Goal: Task Accomplishment & Management: Manage account settings

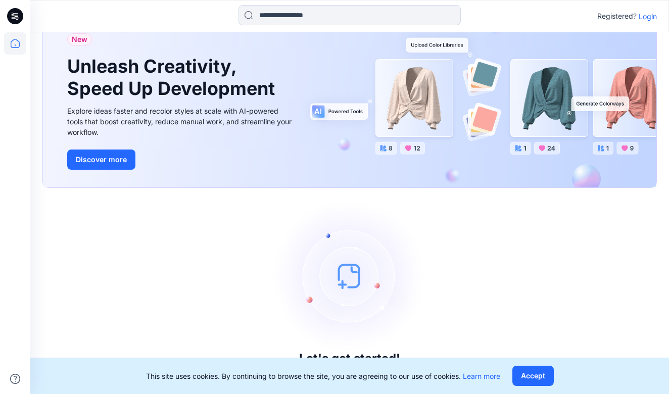
scroll to position [37, 0]
click at [542, 377] on button "Accept" at bounding box center [532, 376] width 41 height 20
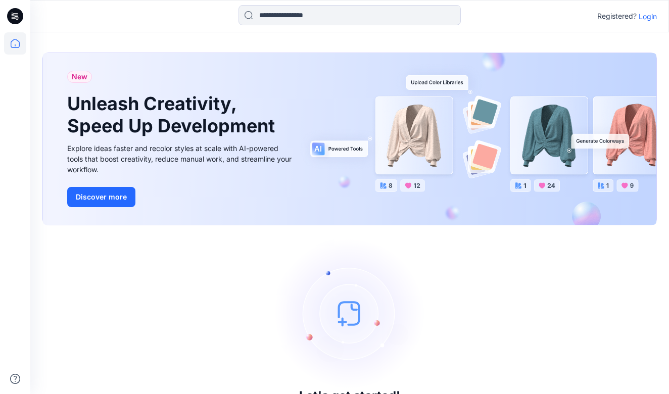
scroll to position [0, 0]
click at [653, 19] on p "Login" at bounding box center [647, 16] width 18 height 11
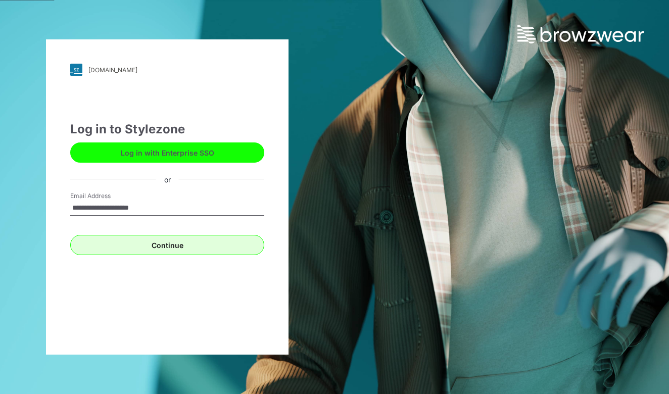
type input "**********"
click at [183, 251] on button "Continue" at bounding box center [167, 245] width 194 height 20
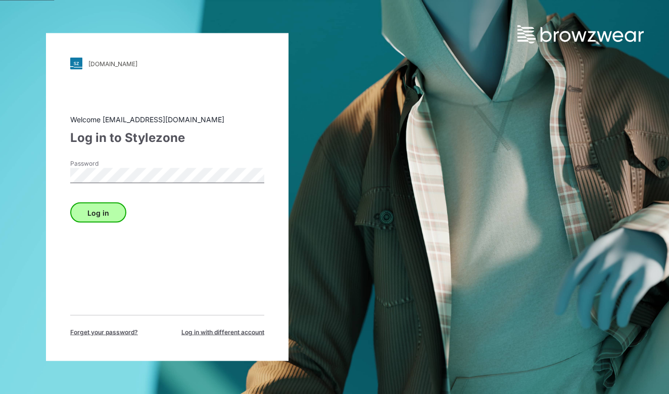
click at [106, 218] on button "Log in" at bounding box center [98, 212] width 56 height 20
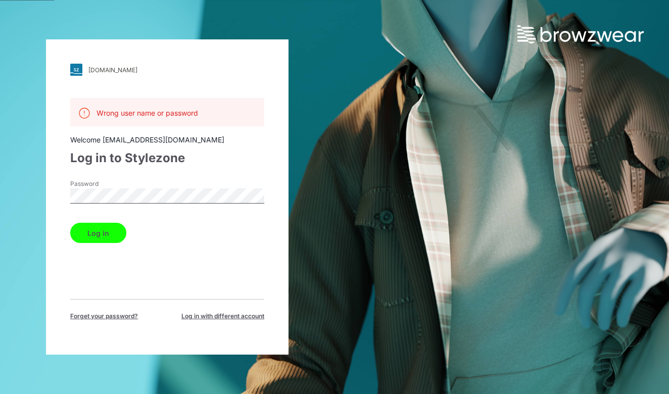
click at [97, 233] on button "Log in" at bounding box center [98, 233] width 56 height 20
click at [36, 195] on div "[DOMAIN_NAME] Loading... Wrong user name or password Welcome [EMAIL_ADDRESS][DO…" at bounding box center [167, 197] width 334 height 394
click at [108, 233] on button "Log in" at bounding box center [98, 233] width 56 height 20
click at [29, 198] on div "[DOMAIN_NAME] Loading... Wrong user name or password Welcome [EMAIL_ADDRESS][DO…" at bounding box center [167, 197] width 334 height 394
click at [93, 233] on button "Log in" at bounding box center [98, 233] width 56 height 20
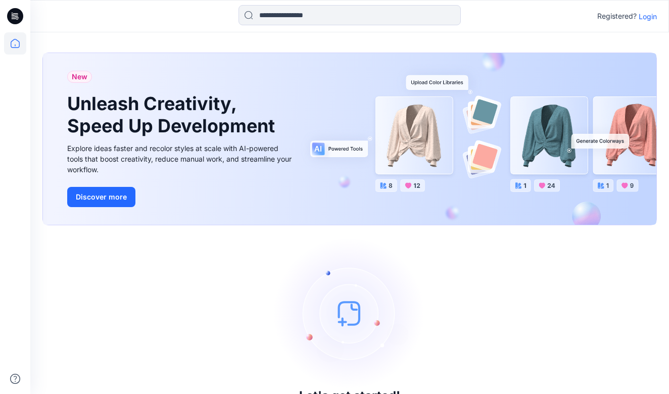
click at [650, 17] on p "Login" at bounding box center [647, 16] width 18 height 11
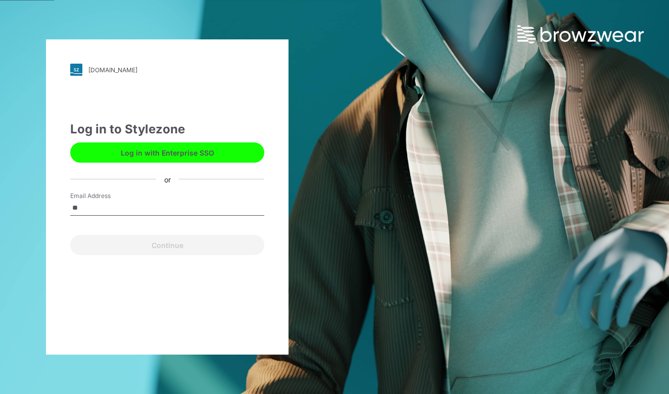
type input "*"
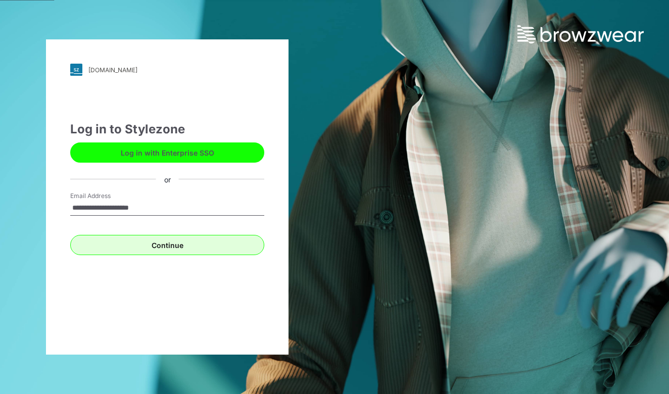
type input "**********"
click at [219, 246] on button "Continue" at bounding box center [167, 245] width 194 height 20
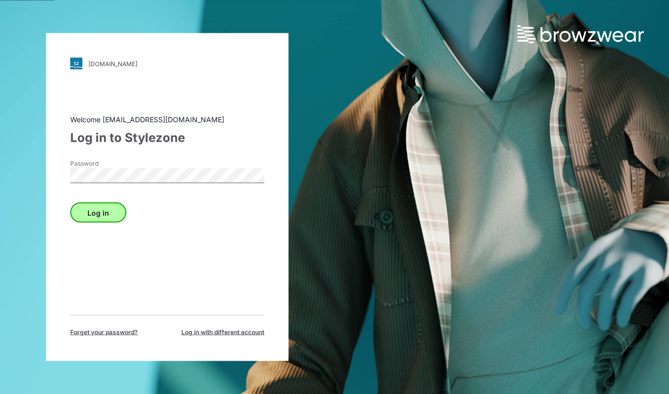
click at [109, 216] on button "Log in" at bounding box center [98, 212] width 56 height 20
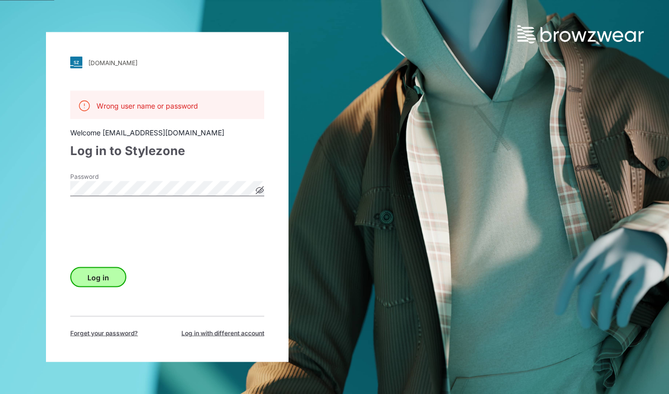
click at [106, 280] on button "Log in" at bounding box center [98, 277] width 56 height 20
